Goal: Entertainment & Leisure: Consume media (video, audio)

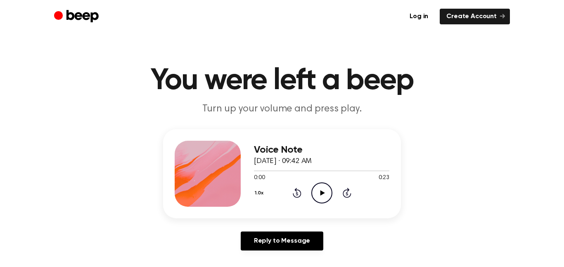
click at [319, 200] on icon "Play Audio" at bounding box center [321, 192] width 21 height 21
click at [318, 201] on icon "Pause Audio" at bounding box center [321, 192] width 21 height 21
click at [321, 193] on icon at bounding box center [322, 192] width 5 height 5
click at [321, 194] on icon "Pause Audio" at bounding box center [321, 192] width 21 height 21
click at [296, 196] on icon at bounding box center [297, 193] width 9 height 10
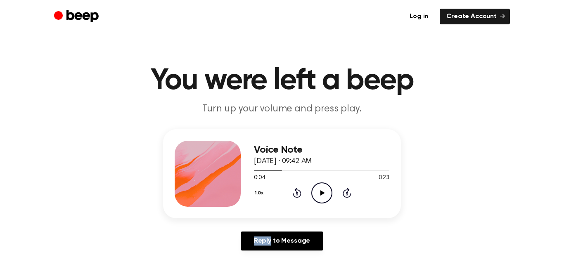
click at [296, 196] on icon at bounding box center [297, 193] width 9 height 10
click at [316, 220] on div "Voice Note [DATE] · 09:42 AM 0:00 0:23 Your browser does not support the [objec…" at bounding box center [282, 193] width 544 height 128
click at [322, 196] on icon "Play Audio" at bounding box center [321, 192] width 21 height 21
click at [322, 196] on icon "Pause Audio" at bounding box center [321, 192] width 21 height 21
